Goal: Task Accomplishment & Management: Use online tool/utility

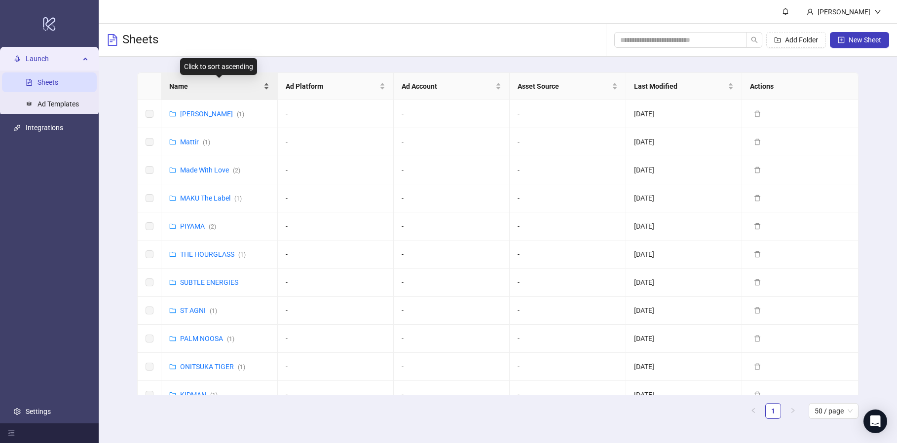
click at [219, 92] on div "Name" at bounding box center [219, 86] width 100 height 11
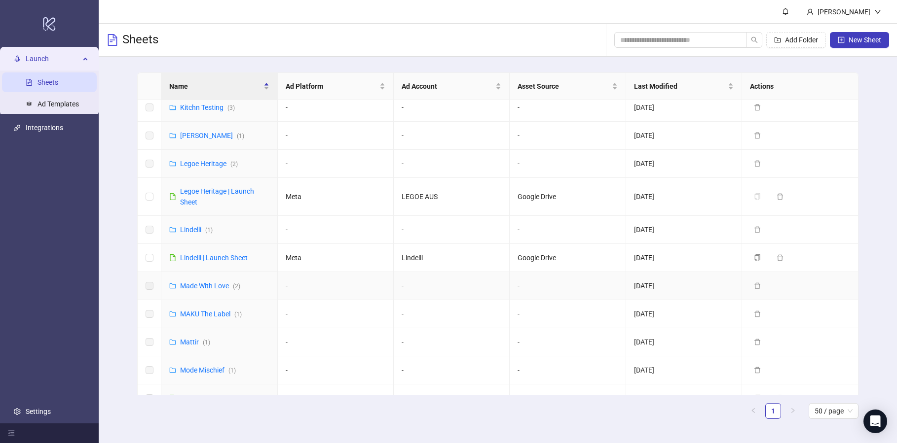
scroll to position [442, 0]
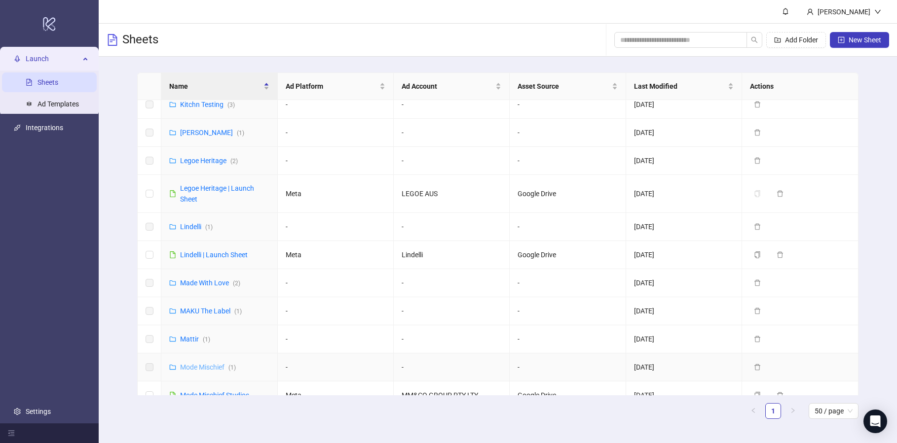
click at [191, 363] on link "Mode Mischief ( 1 )" at bounding box center [208, 367] width 56 height 8
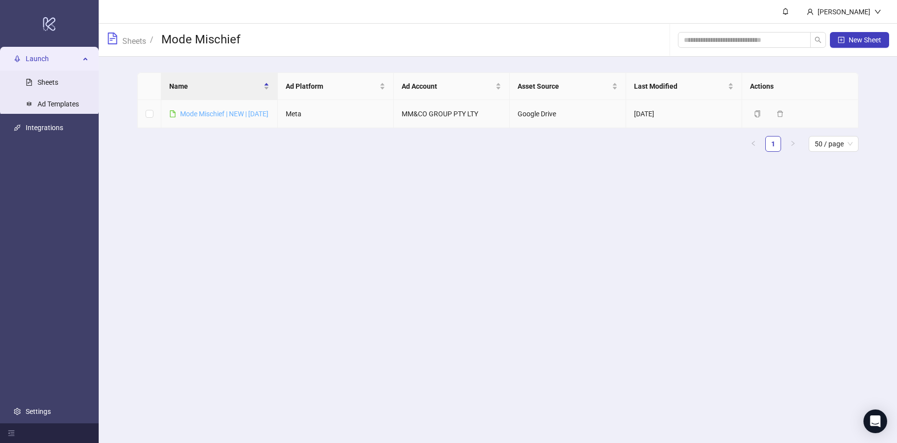
click at [201, 114] on link "Mode Mischief | NEW | [DATE]" at bounding box center [224, 114] width 88 height 8
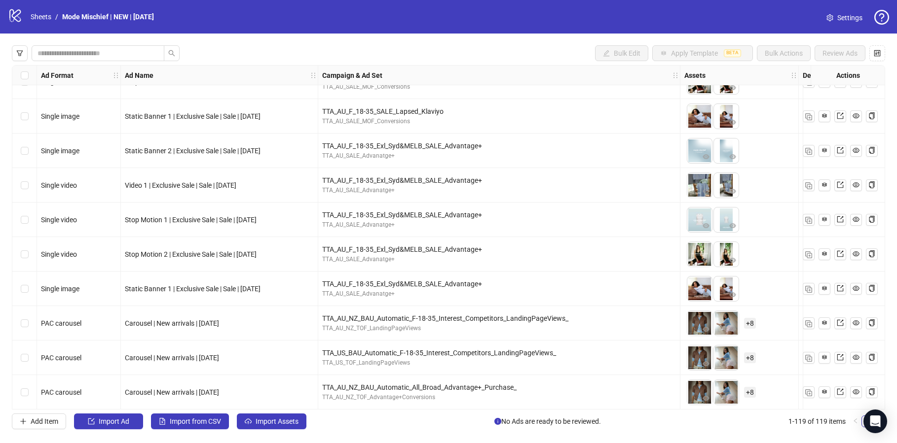
scroll to position [3788, 0]
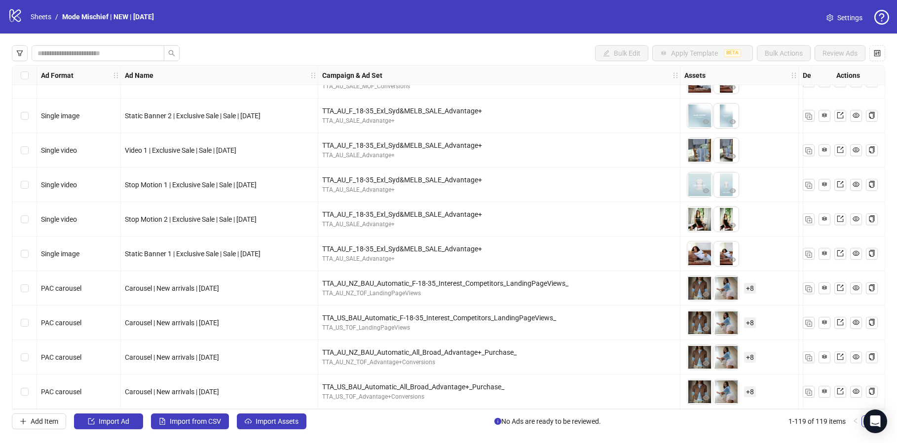
click at [148, 288] on span "Carousel | New arrivals | [DATE]" at bounding box center [172, 289] width 94 height 8
click at [146, 288] on span "Carousel | New arrivals | [DATE]" at bounding box center [172, 289] width 94 height 8
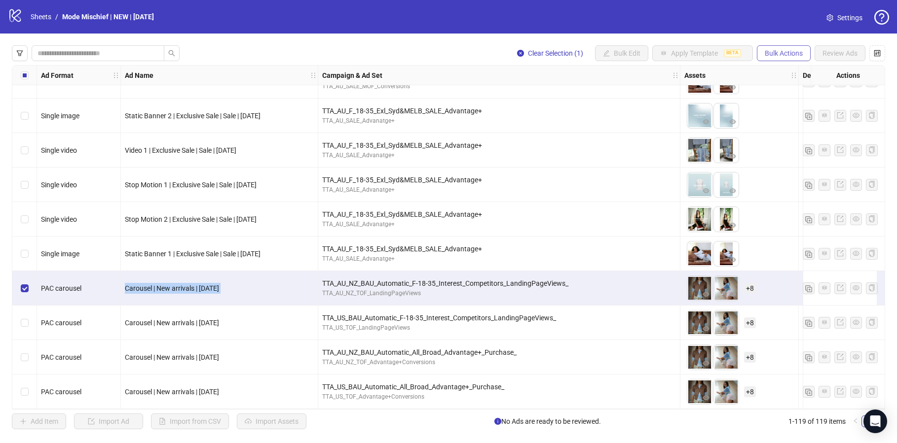
click at [795, 56] on span "Bulk Actions" at bounding box center [783, 53] width 38 height 8
click at [780, 85] on span "Duplicate" at bounding box center [797, 88] width 68 height 11
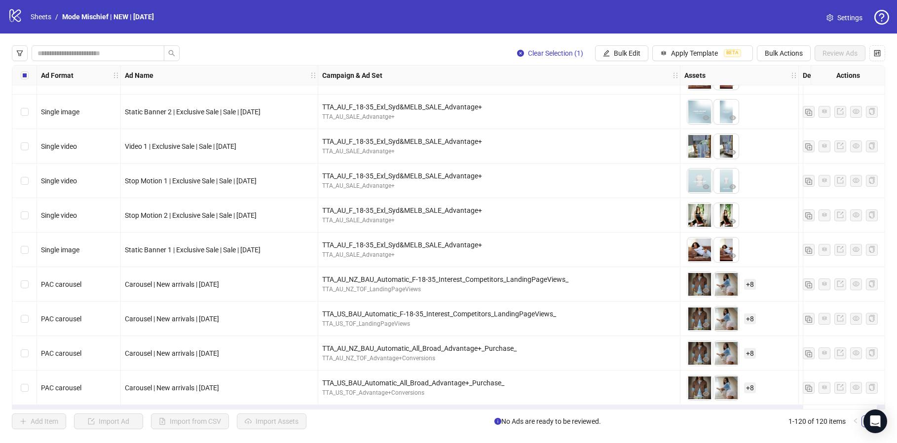
scroll to position [3822, 0]
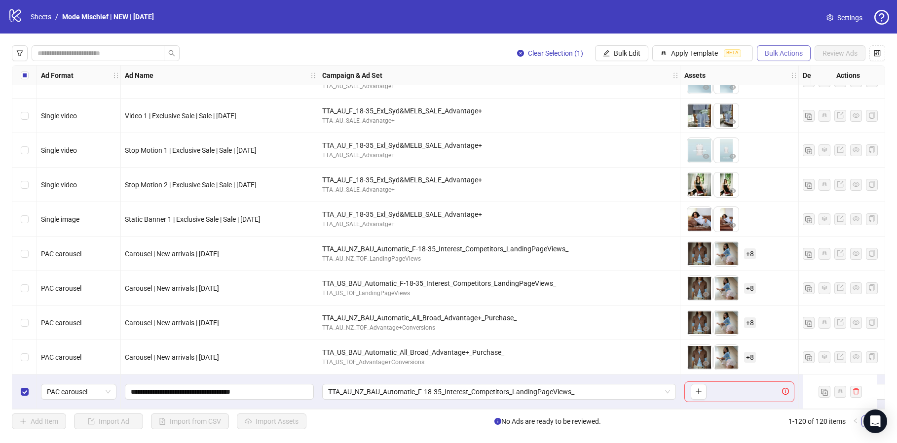
click at [782, 55] on span "Bulk Actions" at bounding box center [783, 53] width 38 height 8
click at [765, 75] on span "Delete" at bounding box center [797, 73] width 68 height 11
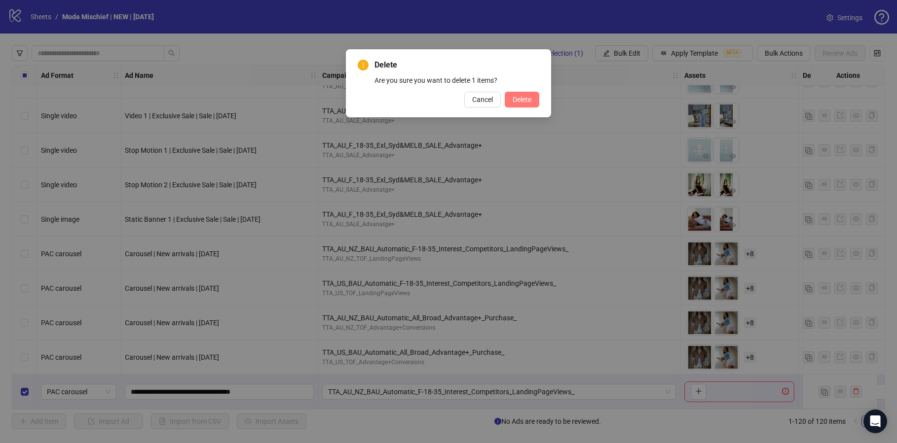
click at [512, 96] on span "Delete" at bounding box center [521, 100] width 19 height 8
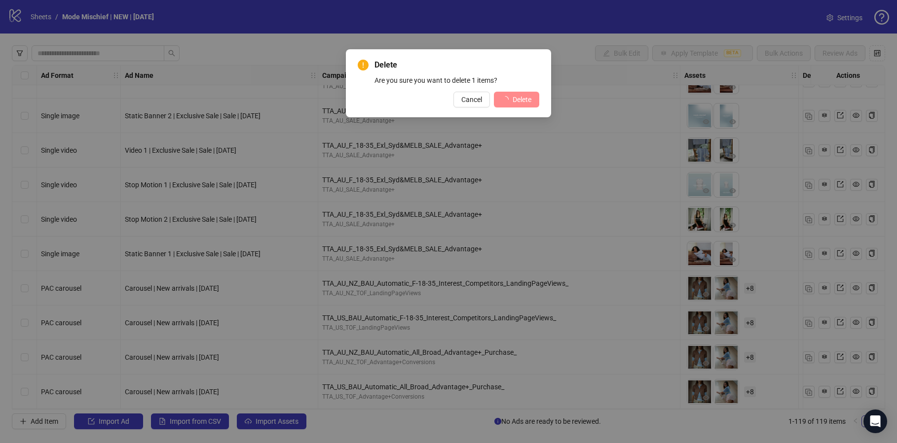
scroll to position [3788, 0]
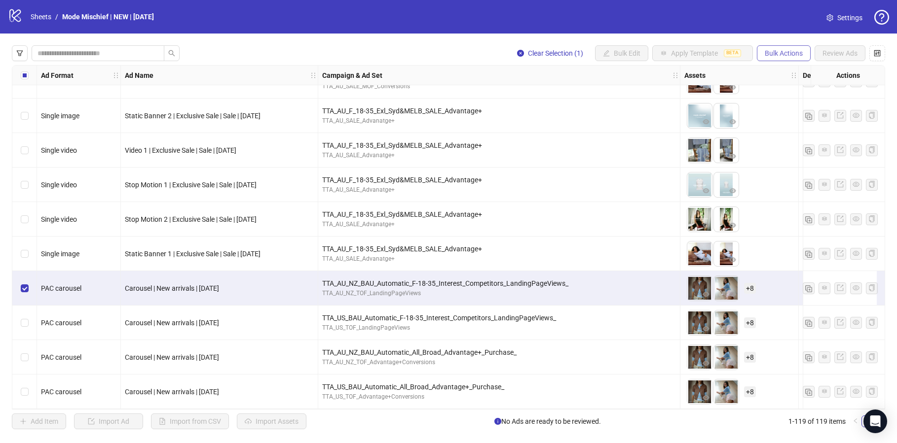
click at [789, 53] on span "Bulk Actions" at bounding box center [783, 53] width 38 height 8
click at [790, 108] on span "Duplicate with assets" at bounding box center [797, 104] width 68 height 11
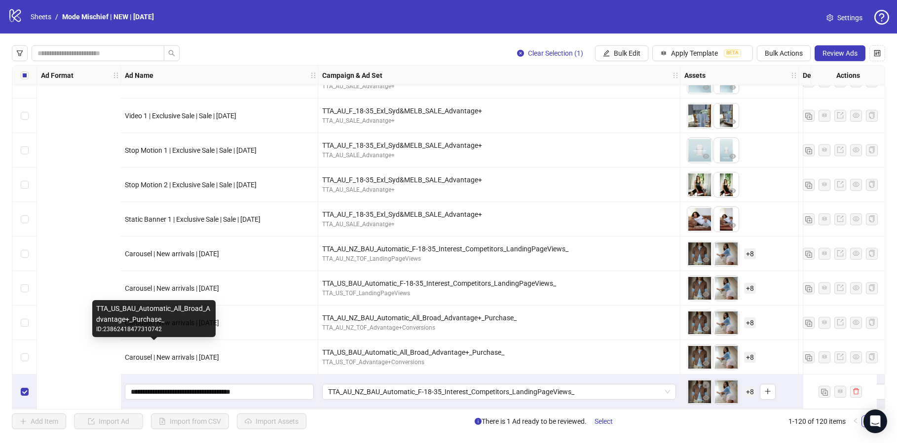
scroll to position [3822, 345]
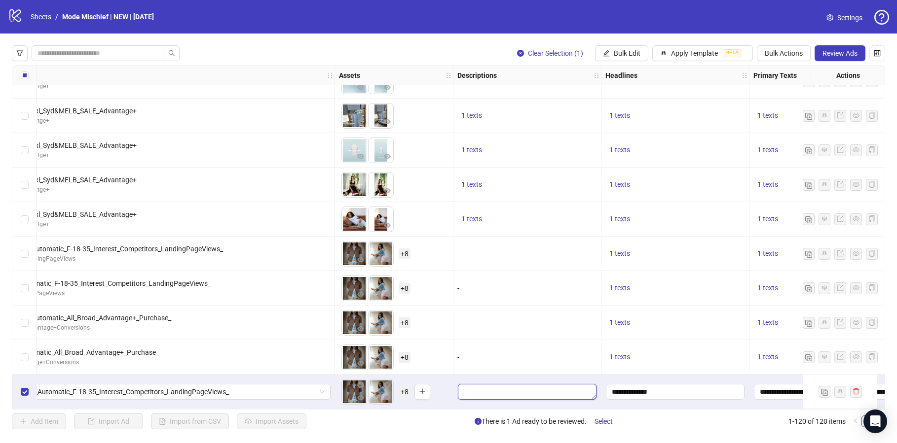
click at [523, 387] on textarea "Edit values" at bounding box center [527, 392] width 139 height 16
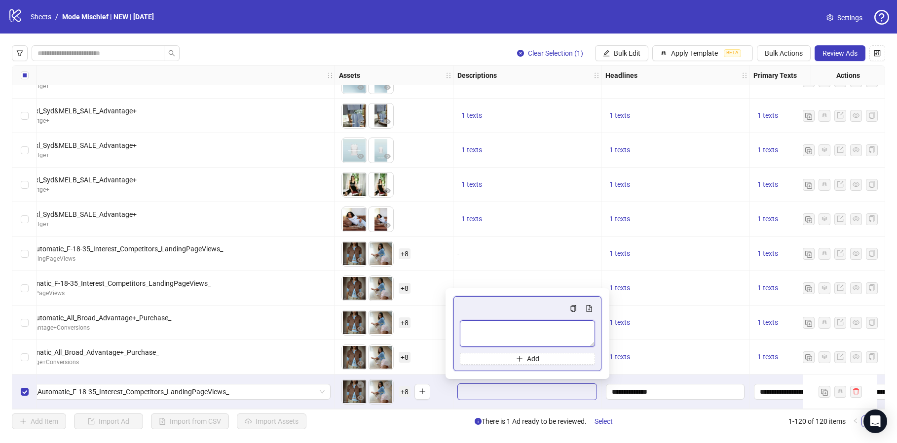
click at [498, 339] on textarea "Multi-text input container - paste or copy values" at bounding box center [527, 334] width 135 height 27
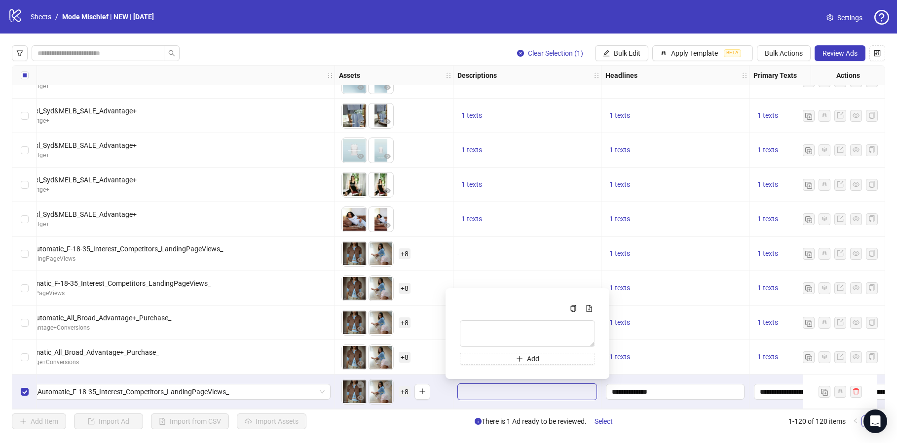
click at [435, 347] on div "To pick up a draggable item, press the space bar. While dragging, use the arrow…" at bounding box center [394, 357] width 110 height 31
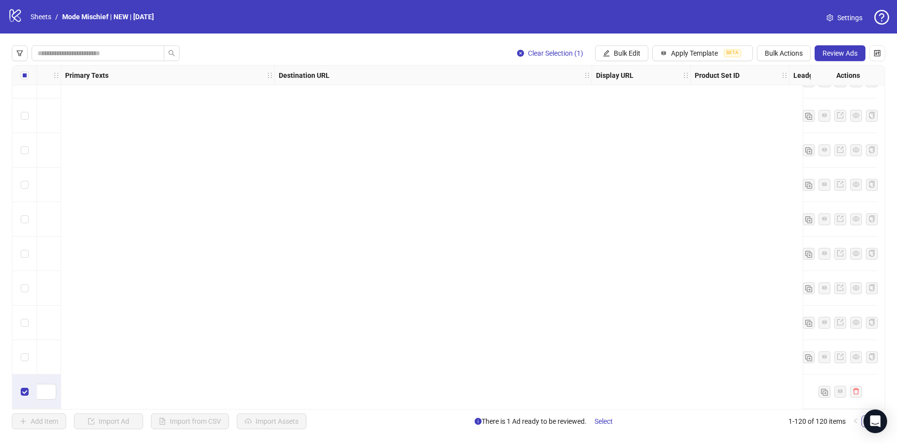
scroll to position [3822, 0]
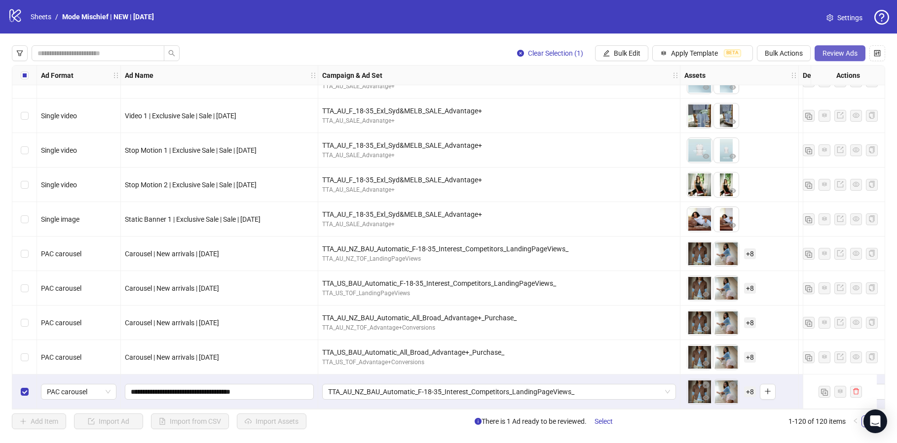
click at [828, 55] on span "Review Ads" at bounding box center [839, 53] width 35 height 8
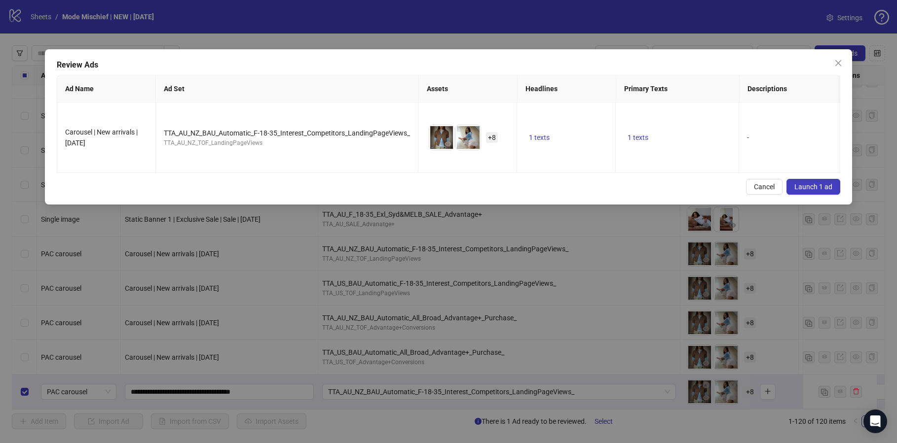
click at [807, 183] on span "Launch 1 ad" at bounding box center [813, 187] width 38 height 8
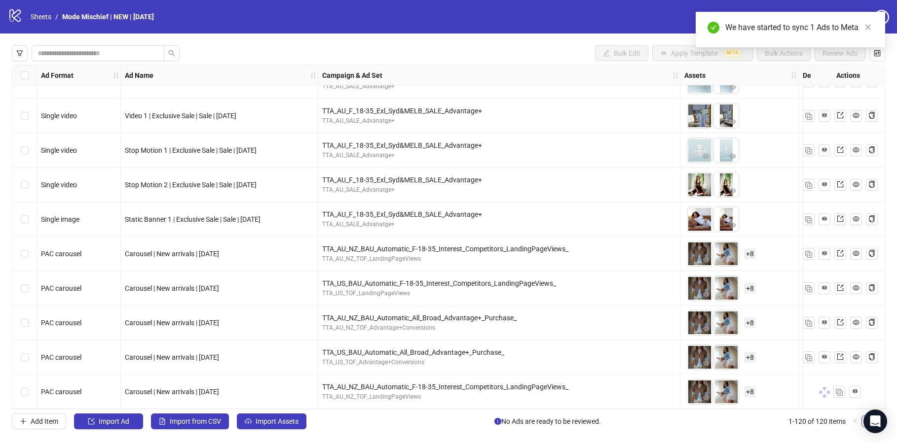
drag, startPoint x: 807, startPoint y: 179, endPoint x: 785, endPoint y: 176, distance: 22.3
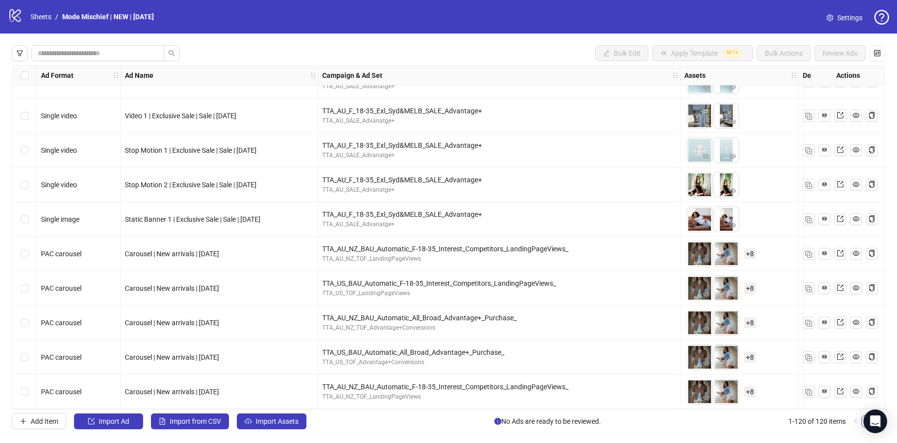
click at [205, 381] on div "Carousel | New arrivals | [DATE]" at bounding box center [219, 392] width 197 height 35
click at [205, 382] on div "Carousel | New arrivals | [DATE]" at bounding box center [219, 392] width 197 height 35
copy span "Carousel | New arrivals | [DATE]"
